Goal: Transaction & Acquisition: Purchase product/service

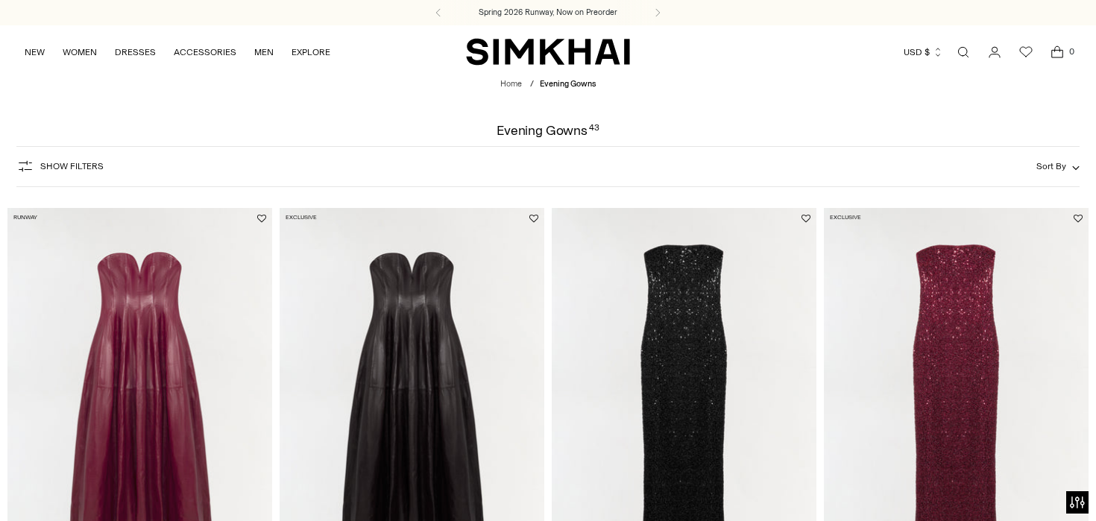
click at [94, 170] on span "Show Filters" at bounding box center [71, 166] width 63 height 10
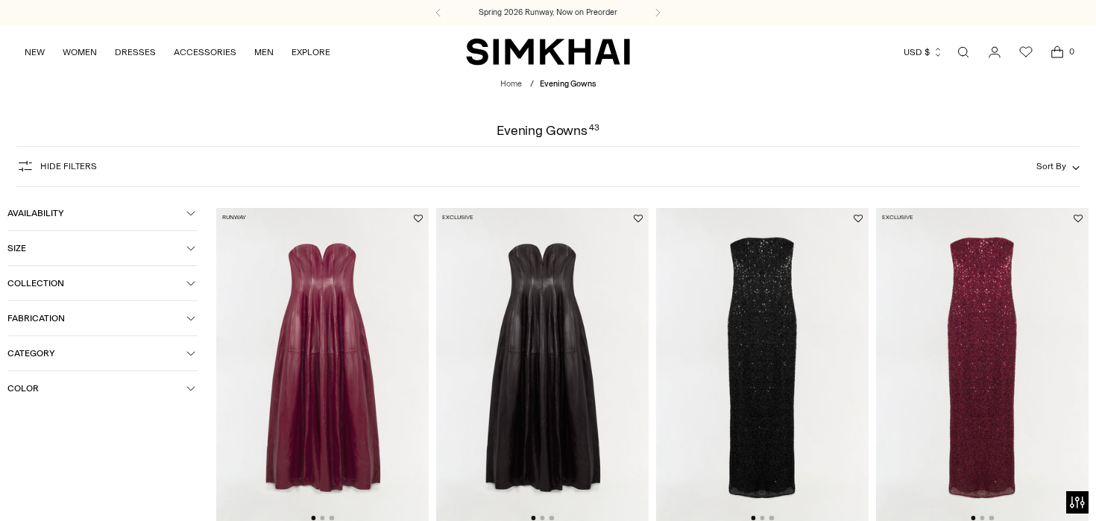
click at [192, 222] on button "Availability" at bounding box center [102, 213] width 190 height 34
click at [15, 244] on icon at bounding box center [13, 239] width 7 height 7
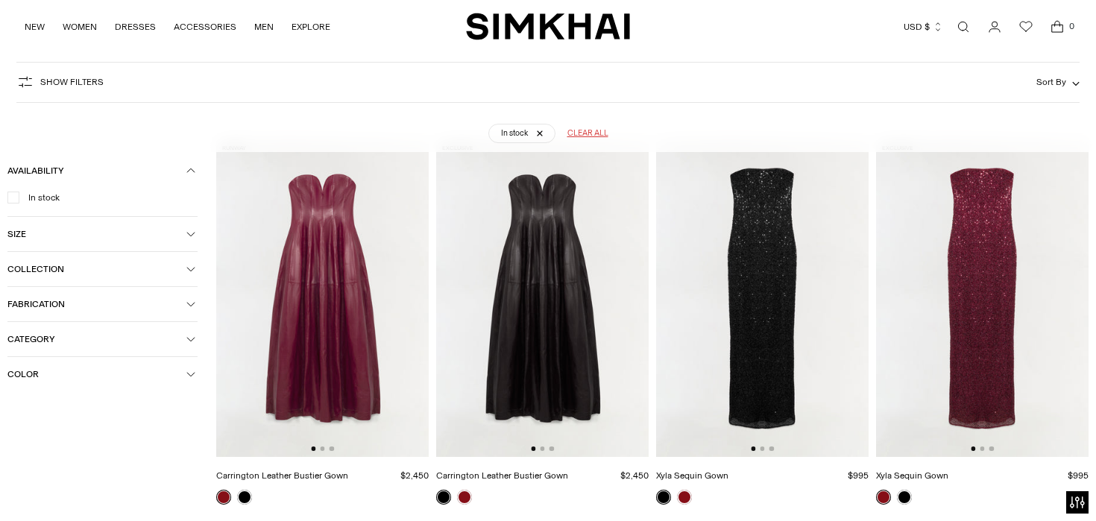
click at [188, 327] on button "Category" at bounding box center [102, 339] width 190 height 34
click at [188, 309] on icon "button" at bounding box center [190, 304] width 9 height 9
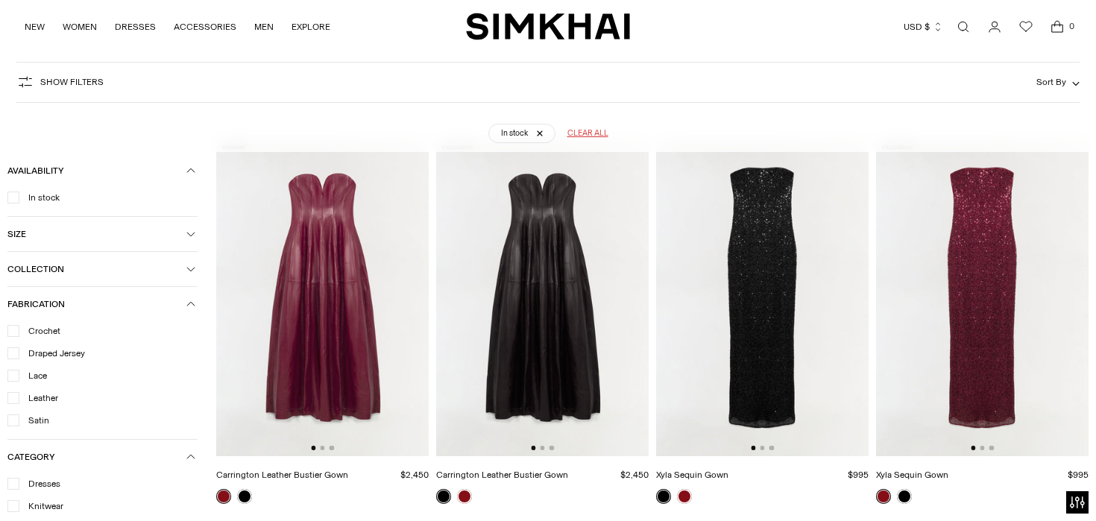
click at [13, 421] on icon at bounding box center [13, 420] width 7 height 4
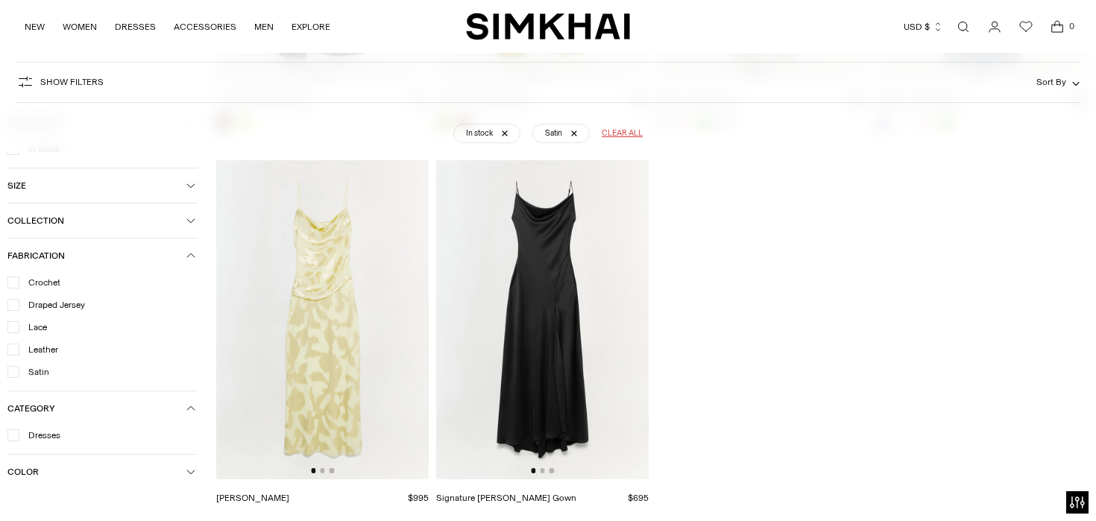
scroll to position [500, 0]
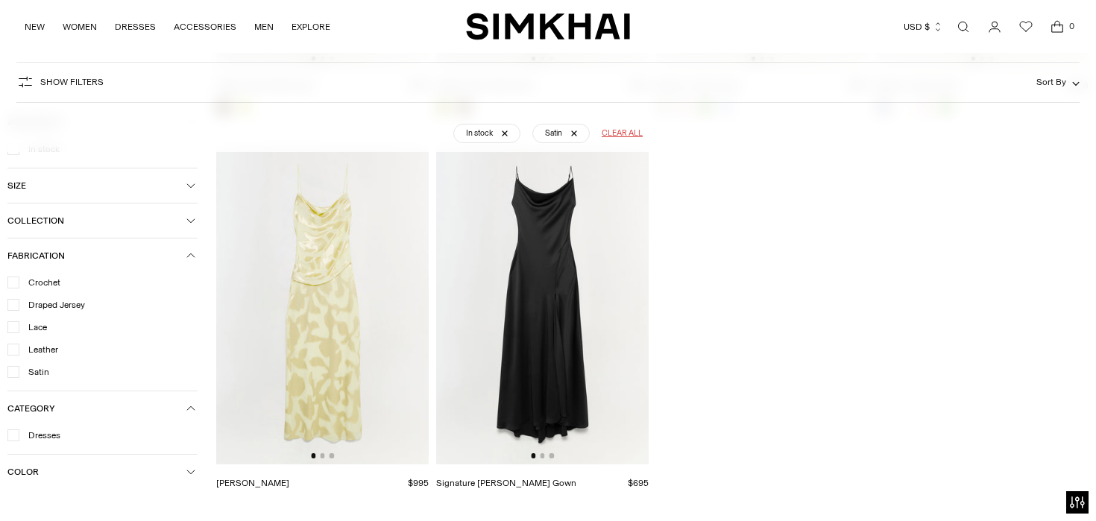
click at [184, 477] on span "Color" at bounding box center [96, 472] width 179 height 10
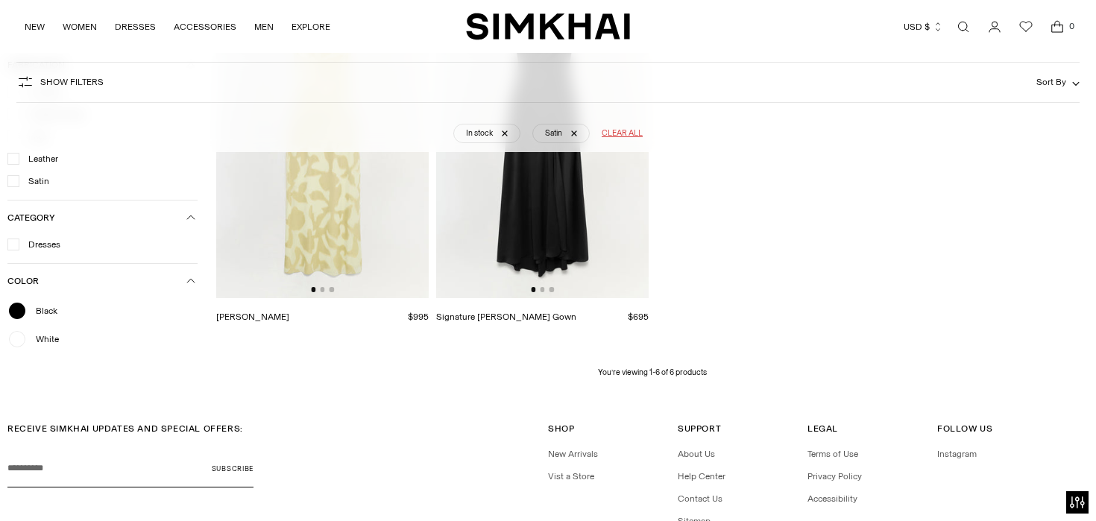
scroll to position [125, 0]
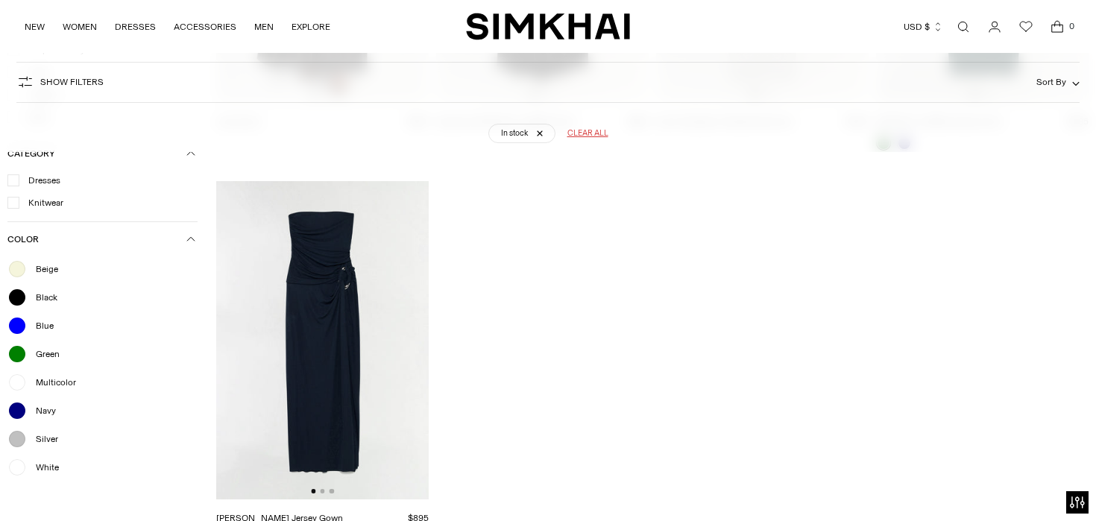
scroll to position [4024, 0]
